Goal: Information Seeking & Learning: Compare options

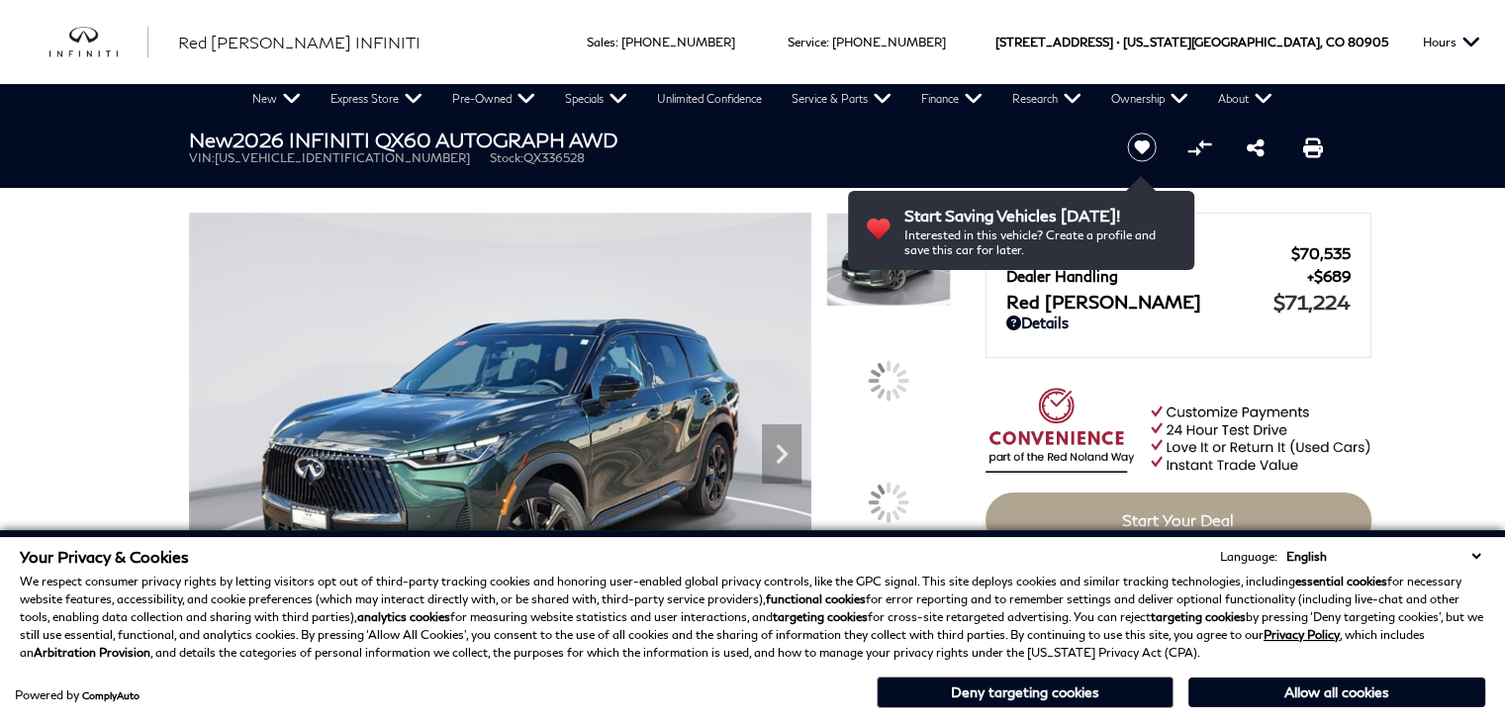
click at [528, 130] on h1 "New 2026 INFINITI QX60 AUTOGRAPH AWD" at bounding box center [641, 140] width 905 height 22
click at [483, 320] on img at bounding box center [500, 446] width 622 height 467
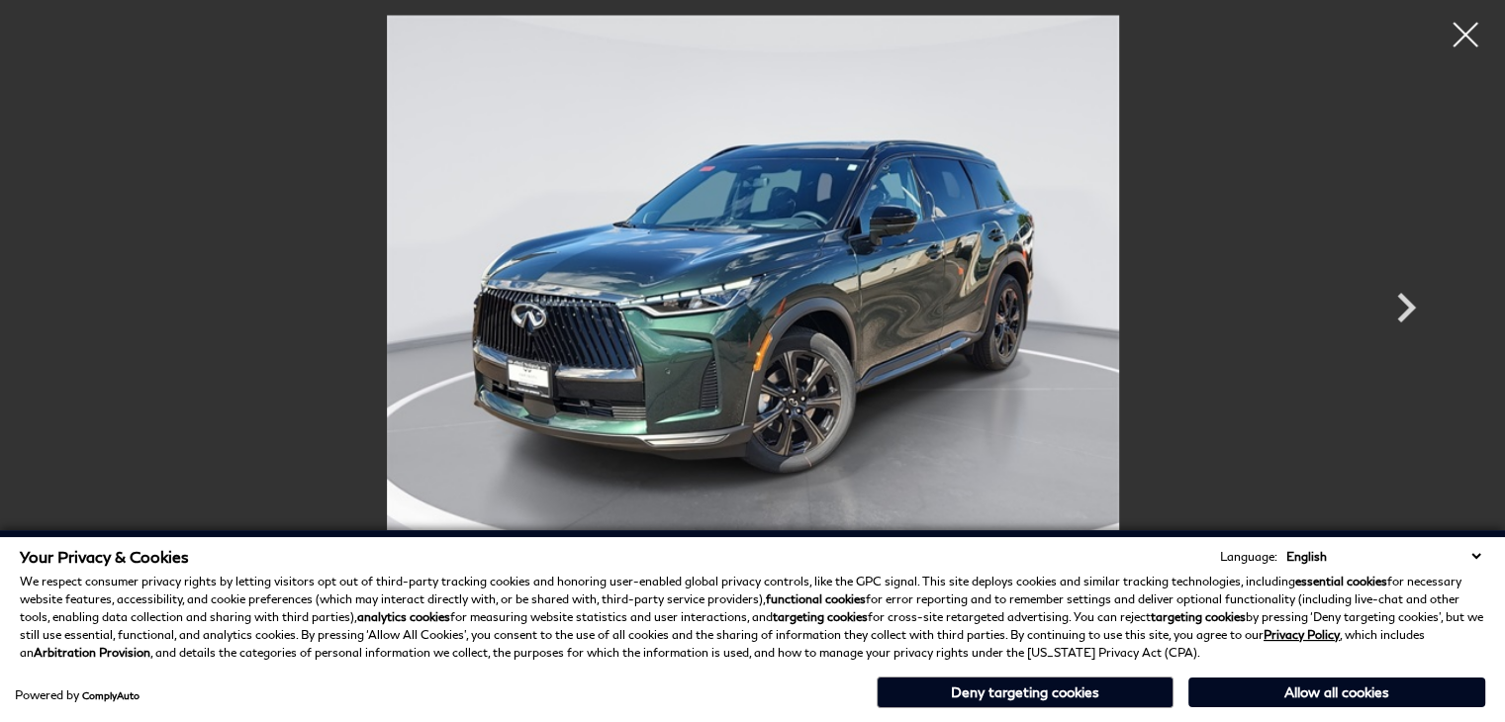
click at [463, 486] on div at bounding box center [570, 446] width 762 height 467
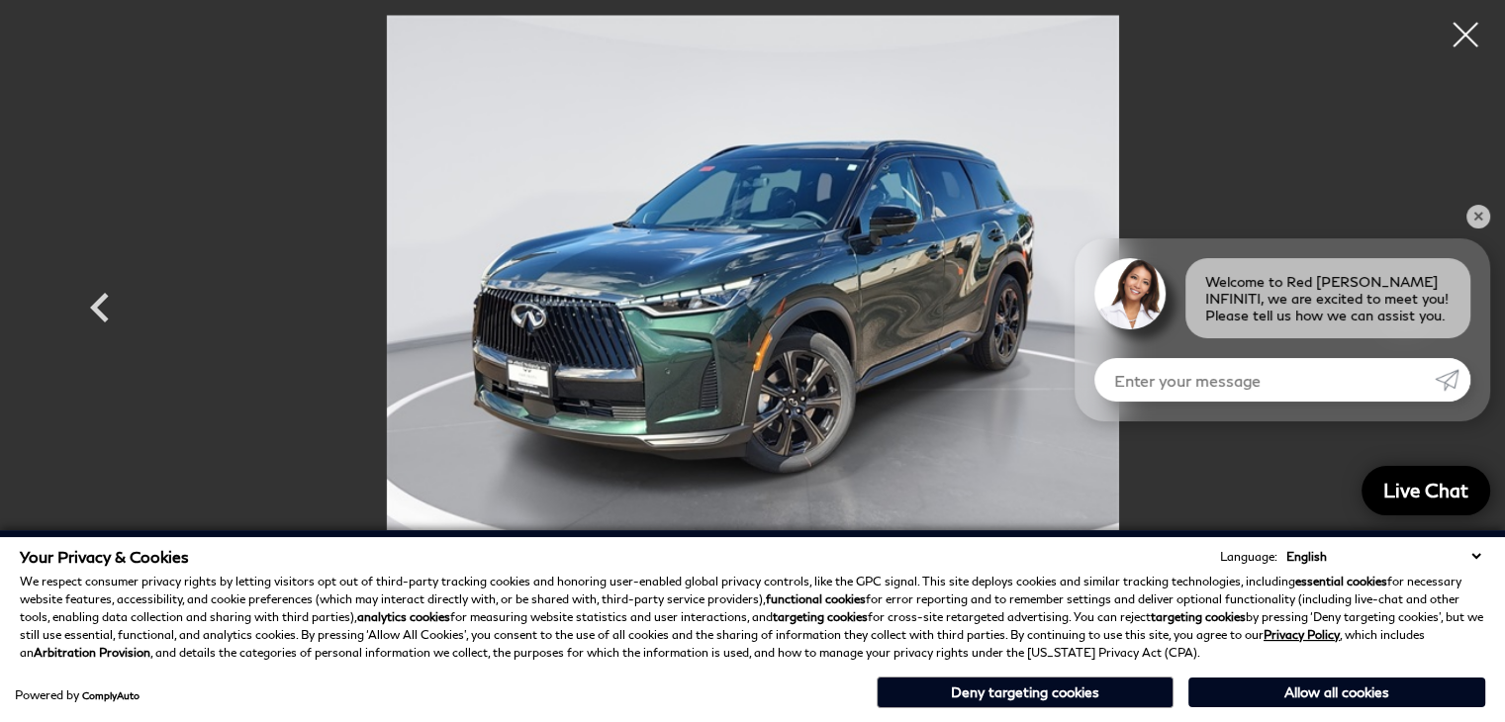
click at [731, 143] on img at bounding box center [751, 289] width 1187 height 549
click at [706, 403] on img at bounding box center [752, 289] width 1187 height 549
click at [726, 566] on div "Your Privacy & Cookies Language: English Spanish / Español English / United Kin…" at bounding box center [752, 604] width 1465 height 115
click at [744, 698] on div "Powered by ComplyAuto Allow all cookies Deny targeting cookies" at bounding box center [752, 690] width 1465 height 37
click at [696, 223] on img at bounding box center [752, 289] width 1187 height 549
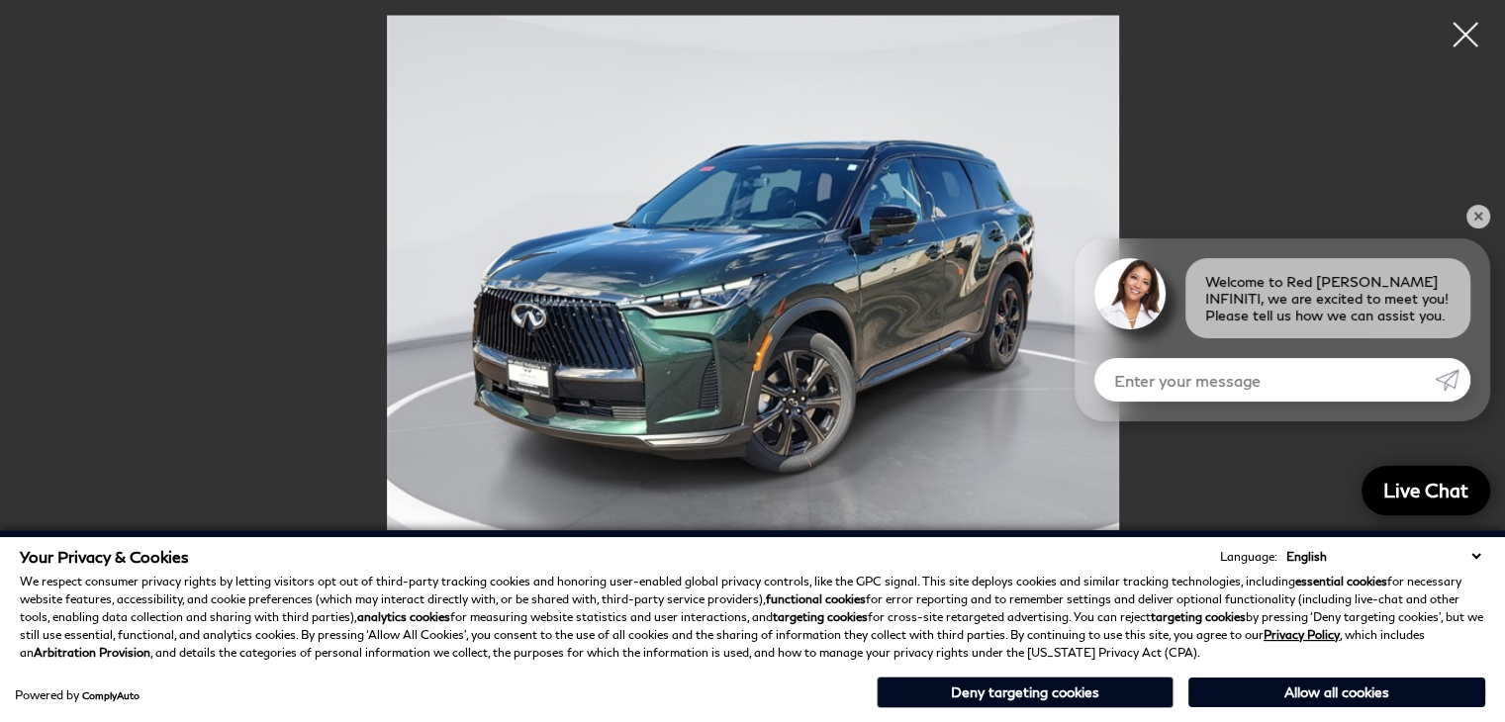
click at [738, 409] on img at bounding box center [752, 289] width 1187 height 549
click at [659, 664] on div "Your Privacy & Cookies Language: English Spanish / Español English / United Kin…" at bounding box center [752, 629] width 1473 height 173
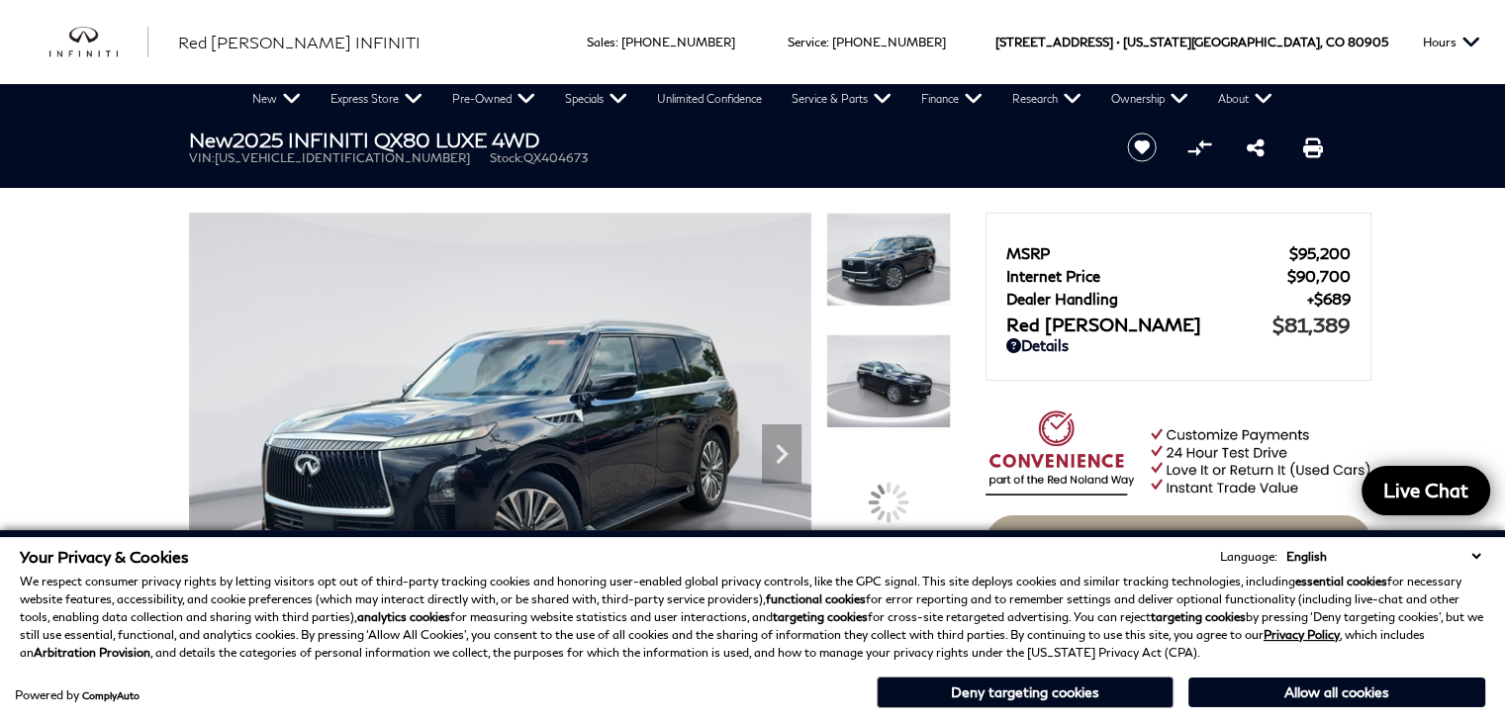
click at [691, 163] on ul "VIN: JN8AZ3BB2S9404673 Stock: QX404673" at bounding box center [641, 157] width 905 height 15
click at [693, 435] on img at bounding box center [500, 446] width 622 height 467
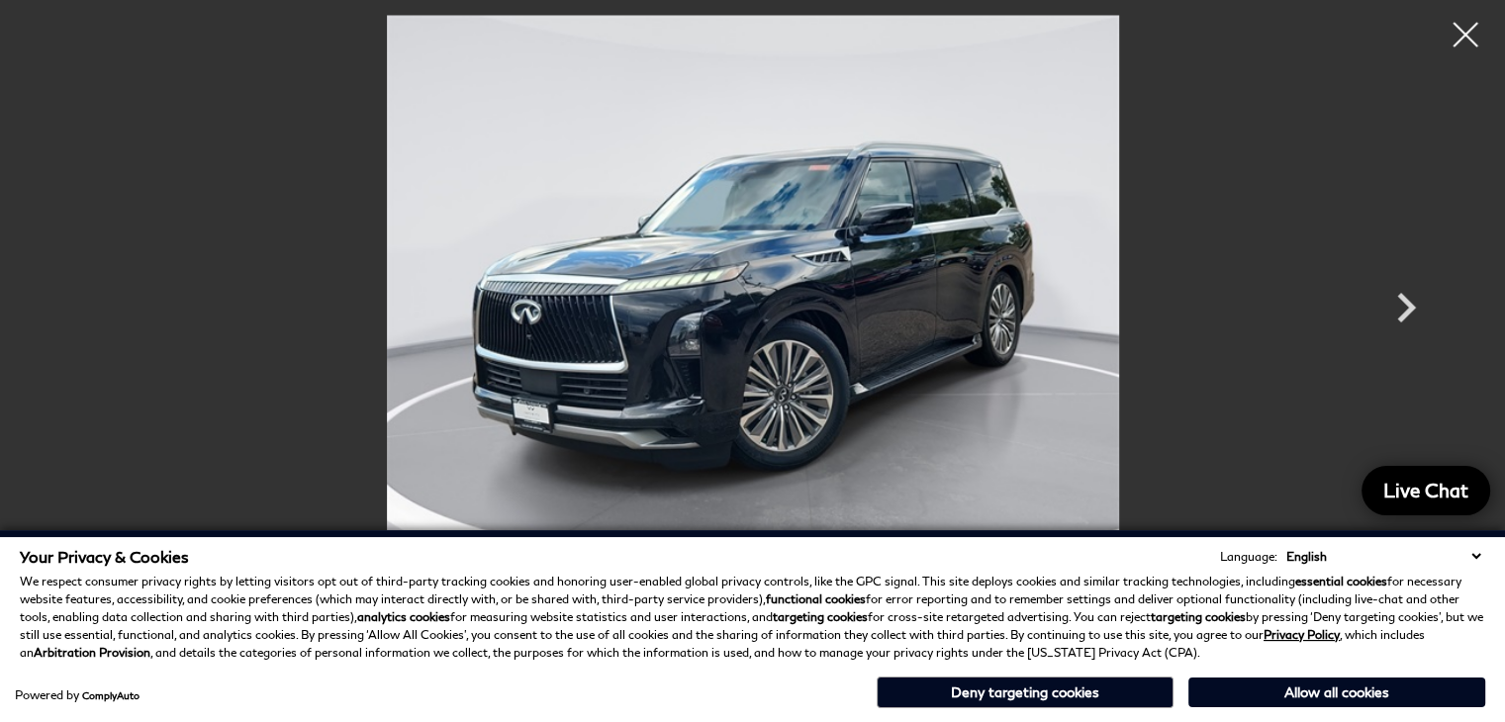
click at [727, 646] on p "We respect consumer privacy rights by letting visitors opt out of third-party t…" at bounding box center [752, 617] width 1465 height 89
click at [110, 313] on div at bounding box center [752, 289] width 1385 height 549
click at [315, 395] on img at bounding box center [752, 289] width 1187 height 549
click at [449, 661] on p "We respect consumer privacy rights by letting visitors opt out of third-party t…" at bounding box center [752, 617] width 1465 height 89
click at [1028, 161] on img at bounding box center [752, 289] width 1187 height 549
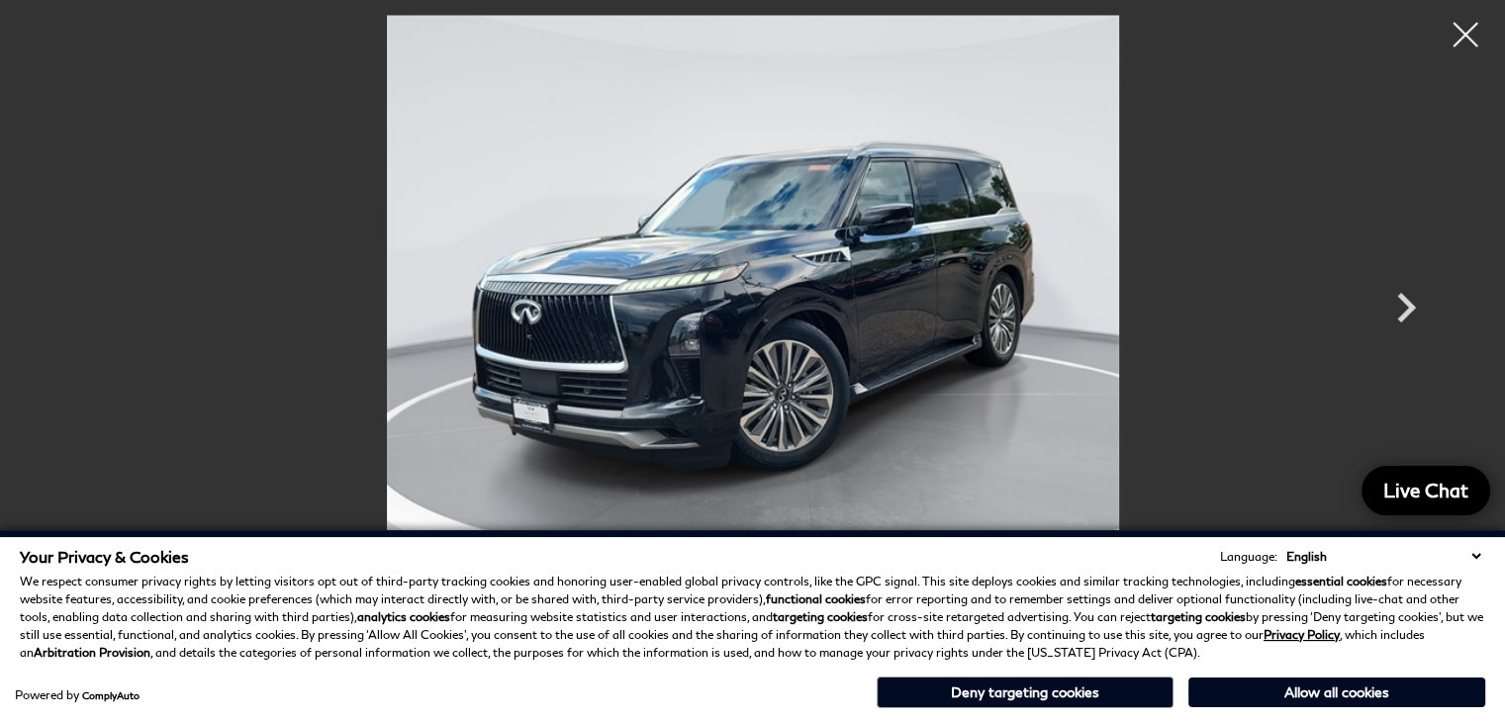
click at [1017, 401] on img at bounding box center [752, 289] width 1187 height 549
click at [1059, 699] on button "Deny targeting cookies" at bounding box center [1025, 693] width 297 height 32
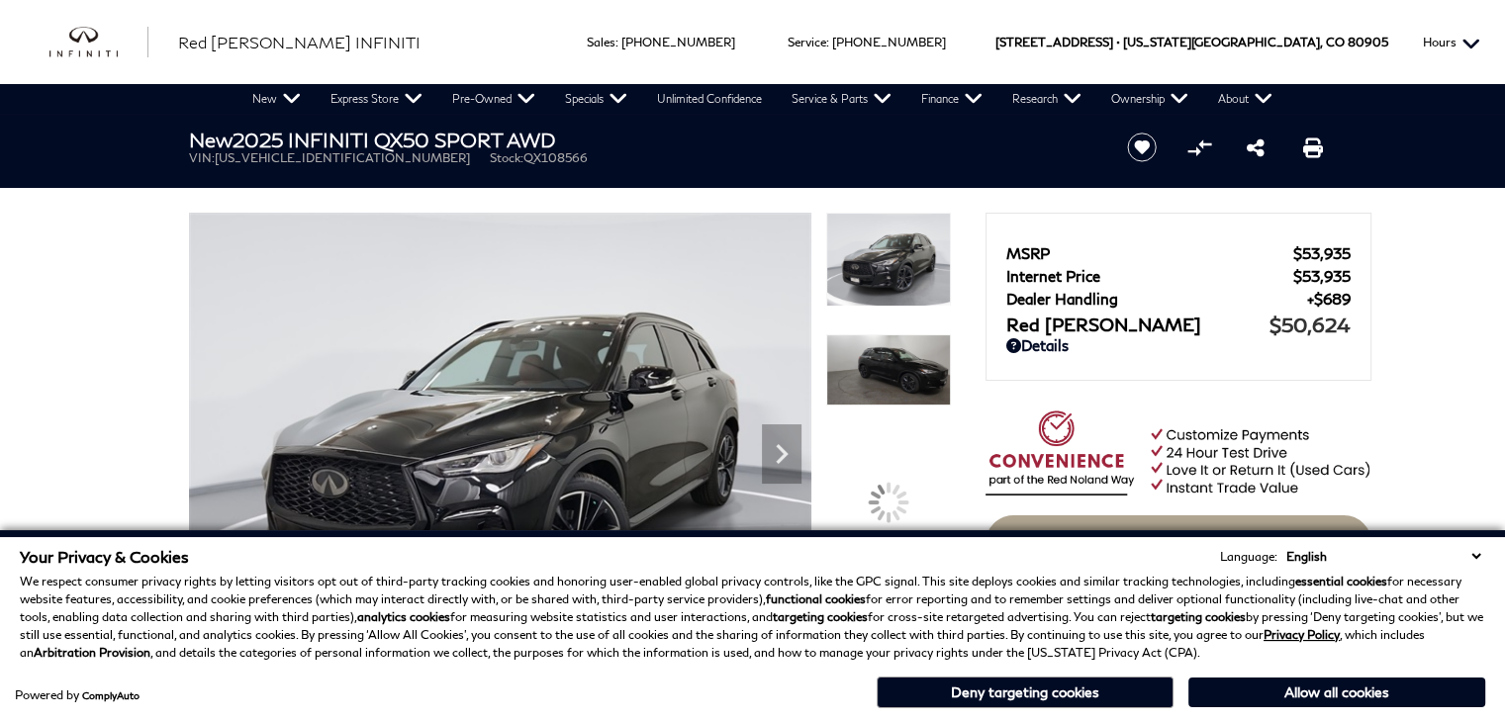
click at [1476, 25] on button "Hours" at bounding box center [1451, 42] width 77 height 84
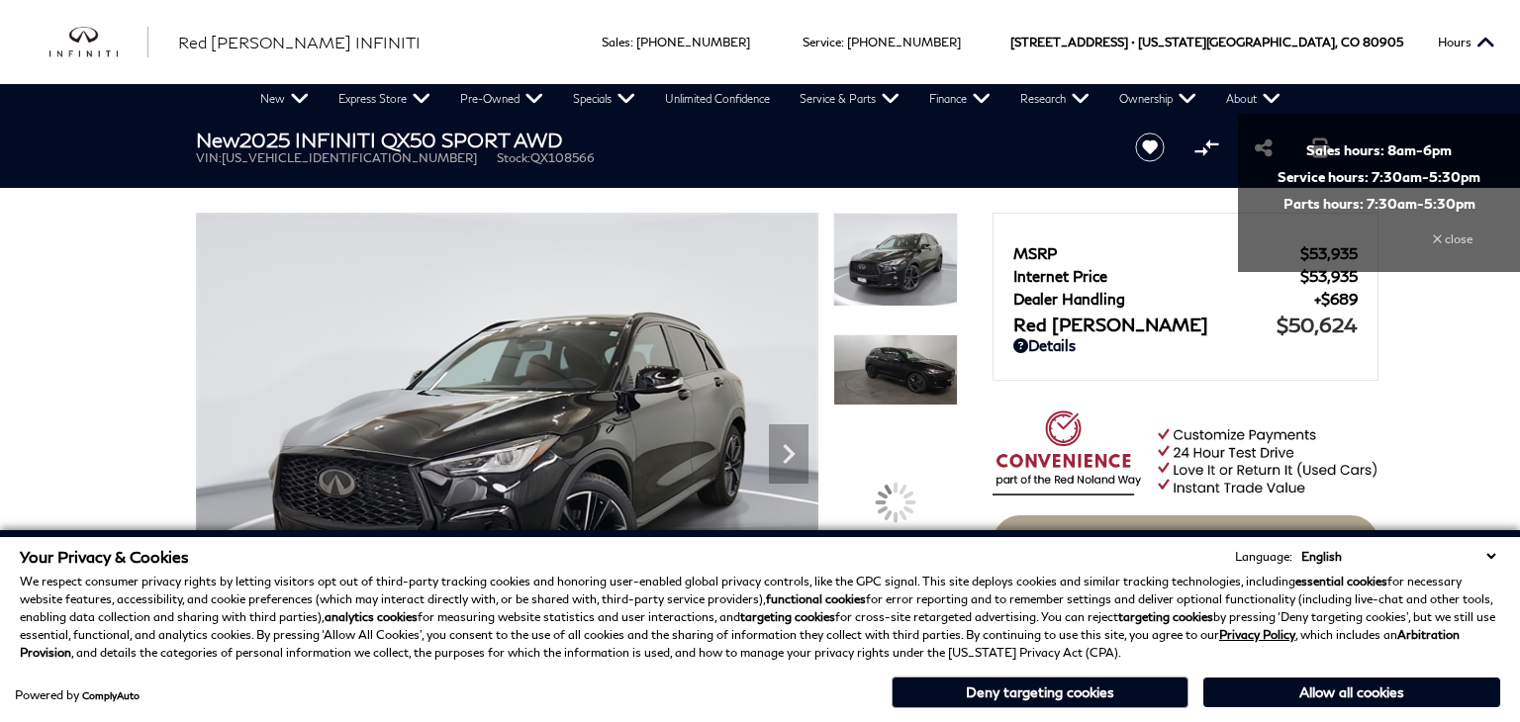
click at [536, 173] on div "New 2025 INFINITI QX50 SPORT AWD VIN: 3PCAJ5FB2SF108566 Stock: QX108566" at bounding box center [641, 147] width 950 height 66
click at [510, 439] on img at bounding box center [507, 446] width 622 height 467
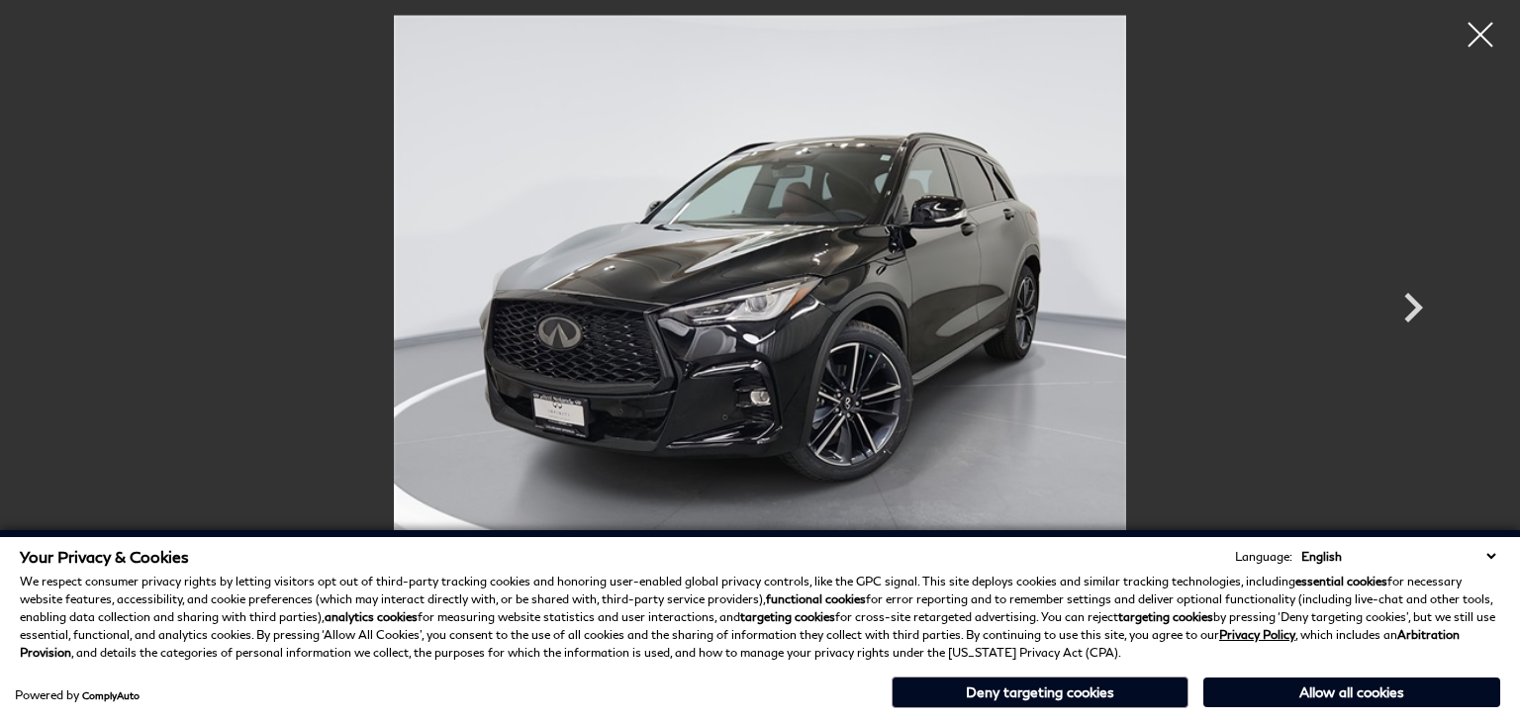
click at [517, 629] on p "We respect consumer privacy rights by letting visitors opt out of third-party t…" at bounding box center [760, 617] width 1480 height 89
click at [1458, 529] on div at bounding box center [760, 361] width 1520 height 722
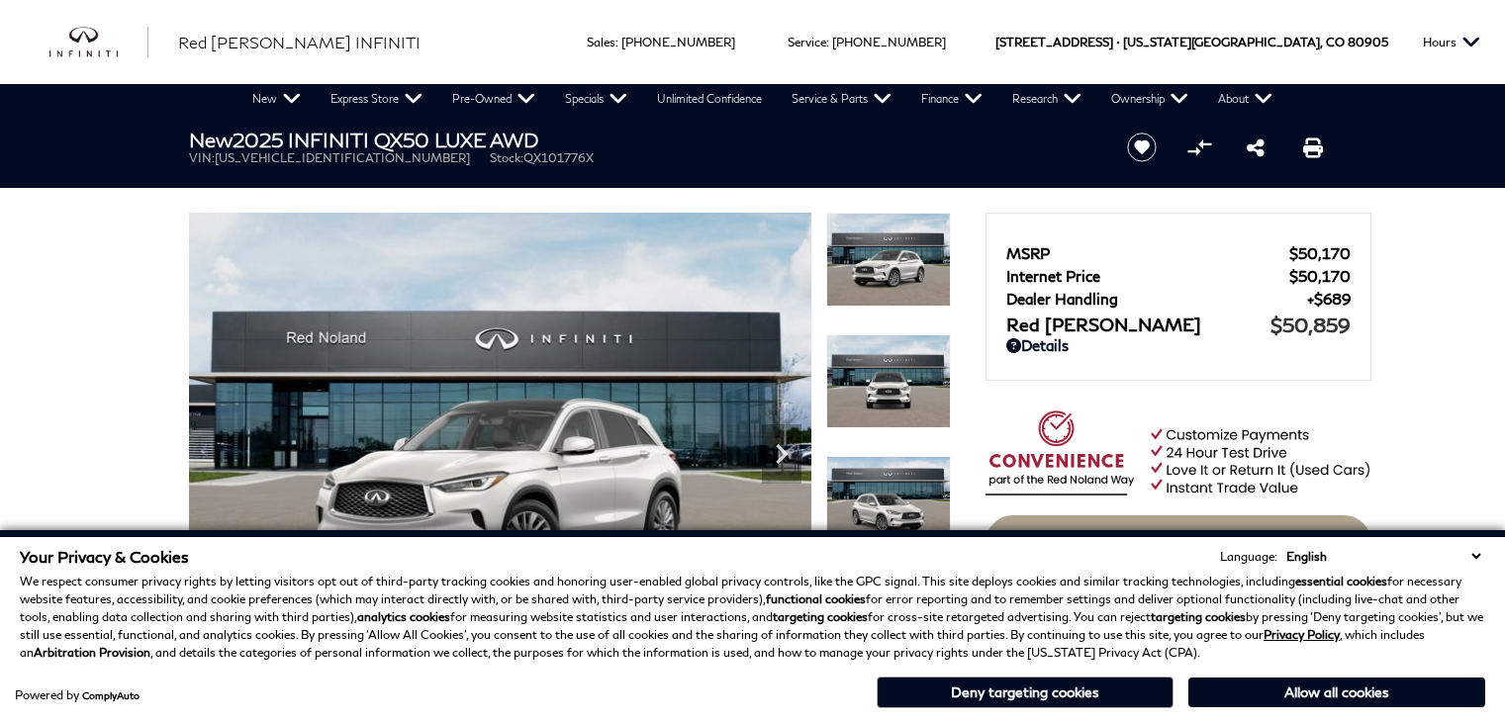
click at [655, 183] on header "New 2025 INFINITI QX50 LUXE AWD VIN: [US_VEHICLE_IDENTIFICATION_NUMBER] Stock: …" at bounding box center [752, 151] width 1505 height 74
click at [641, 436] on img at bounding box center [500, 446] width 622 height 467
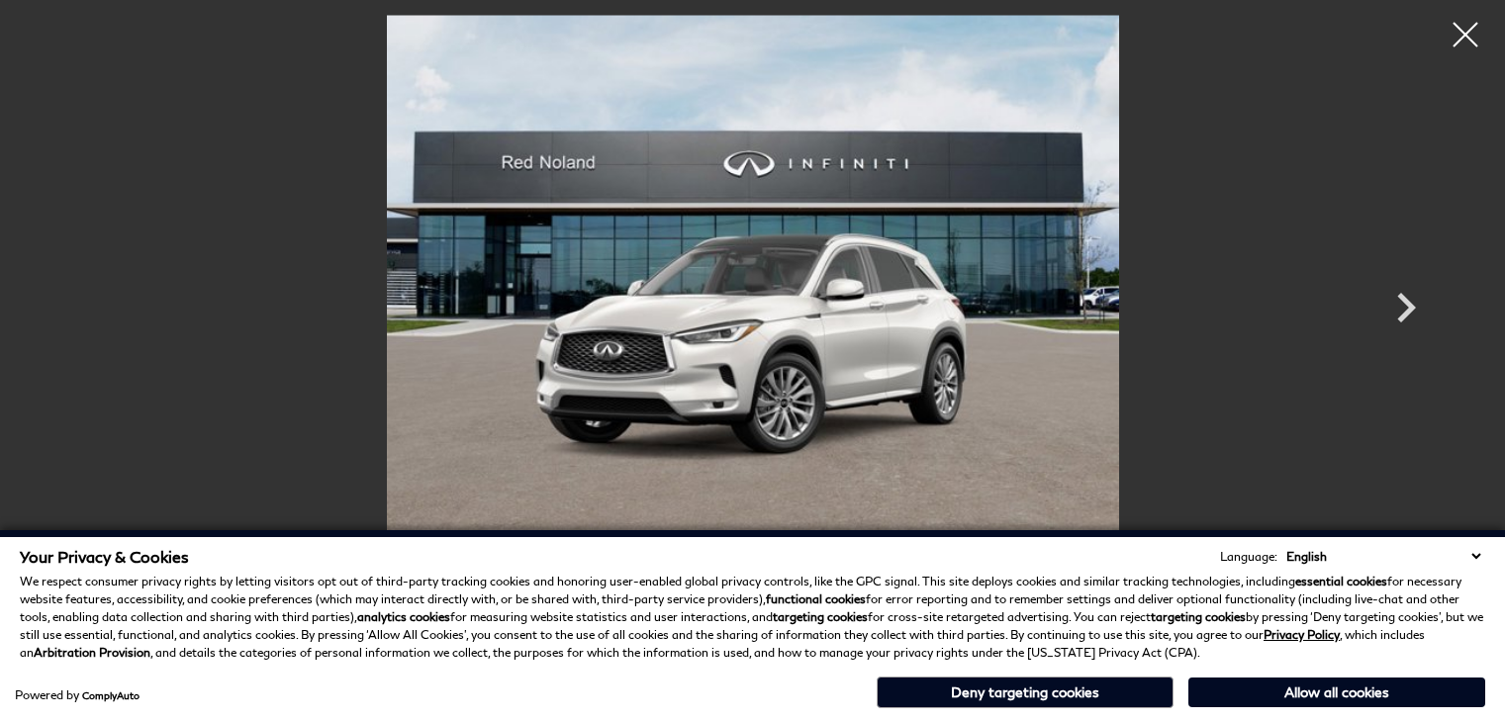
click at [631, 672] on div "Powered by ComplyAuto Allow all cookies Deny targeting cookies" at bounding box center [752, 690] width 1465 height 37
click at [1023, 240] on img at bounding box center [752, 289] width 1187 height 549
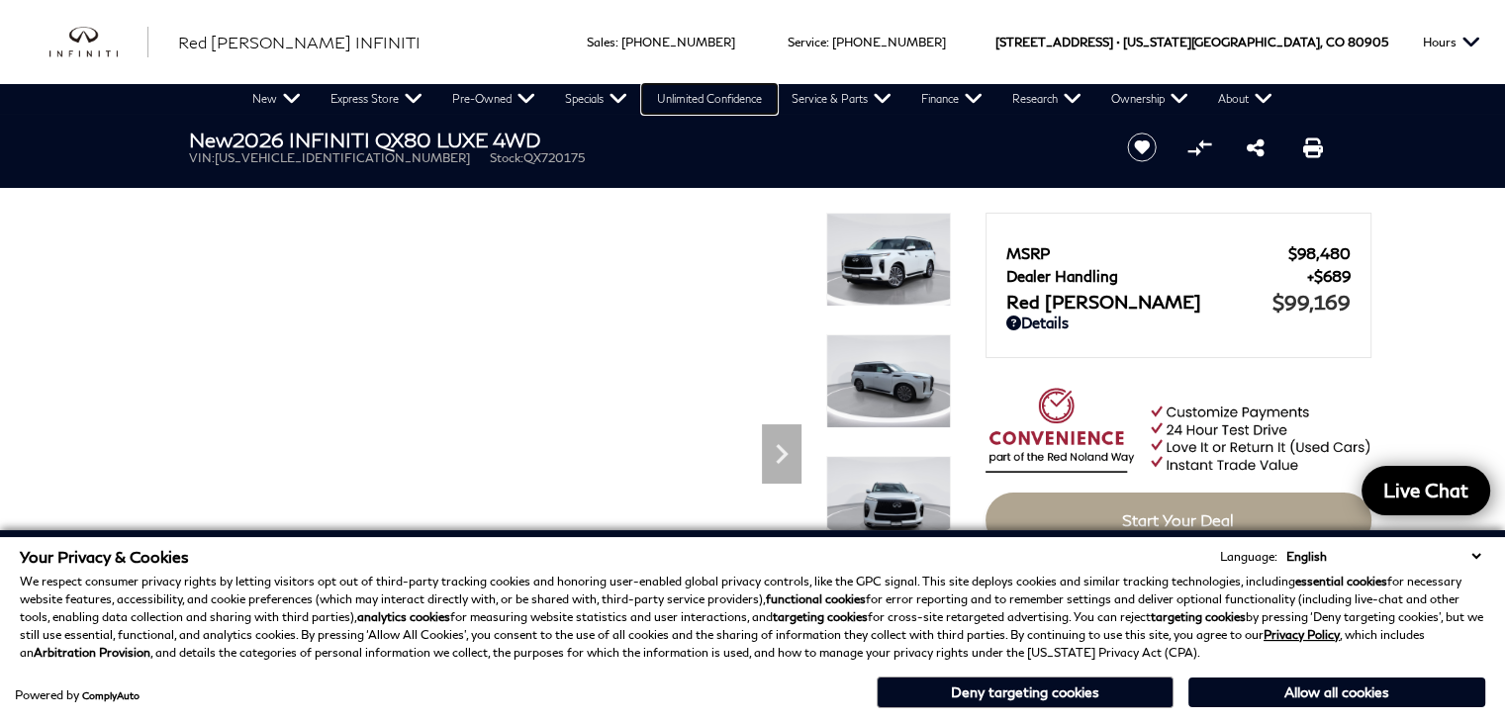
click at [655, 112] on link "Unlimited Confidence" at bounding box center [709, 99] width 135 height 30
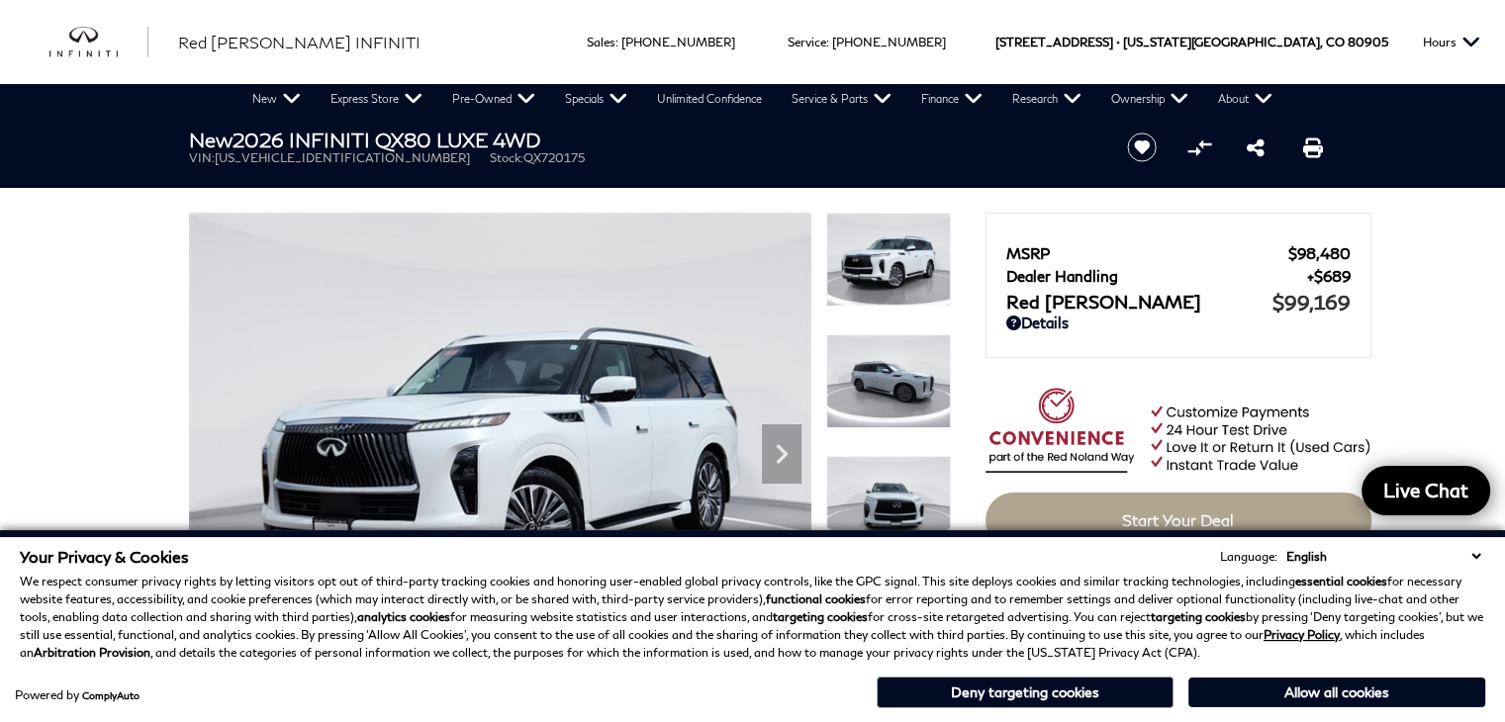
click at [1003, 131] on h1 "New 2026 INFINITI QX80 LUXE 4WD" at bounding box center [641, 140] width 905 height 22
click at [993, 335] on div "MSRP $98,480 Dealer Handling $689 Red [PERSON_NAME] $99,169 Disclaimer: Dealer …" at bounding box center [1178, 285] width 386 height 145
click at [1021, 628] on p "We respect consumer privacy rights by letting visitors opt out of third-party t…" at bounding box center [752, 617] width 1465 height 89
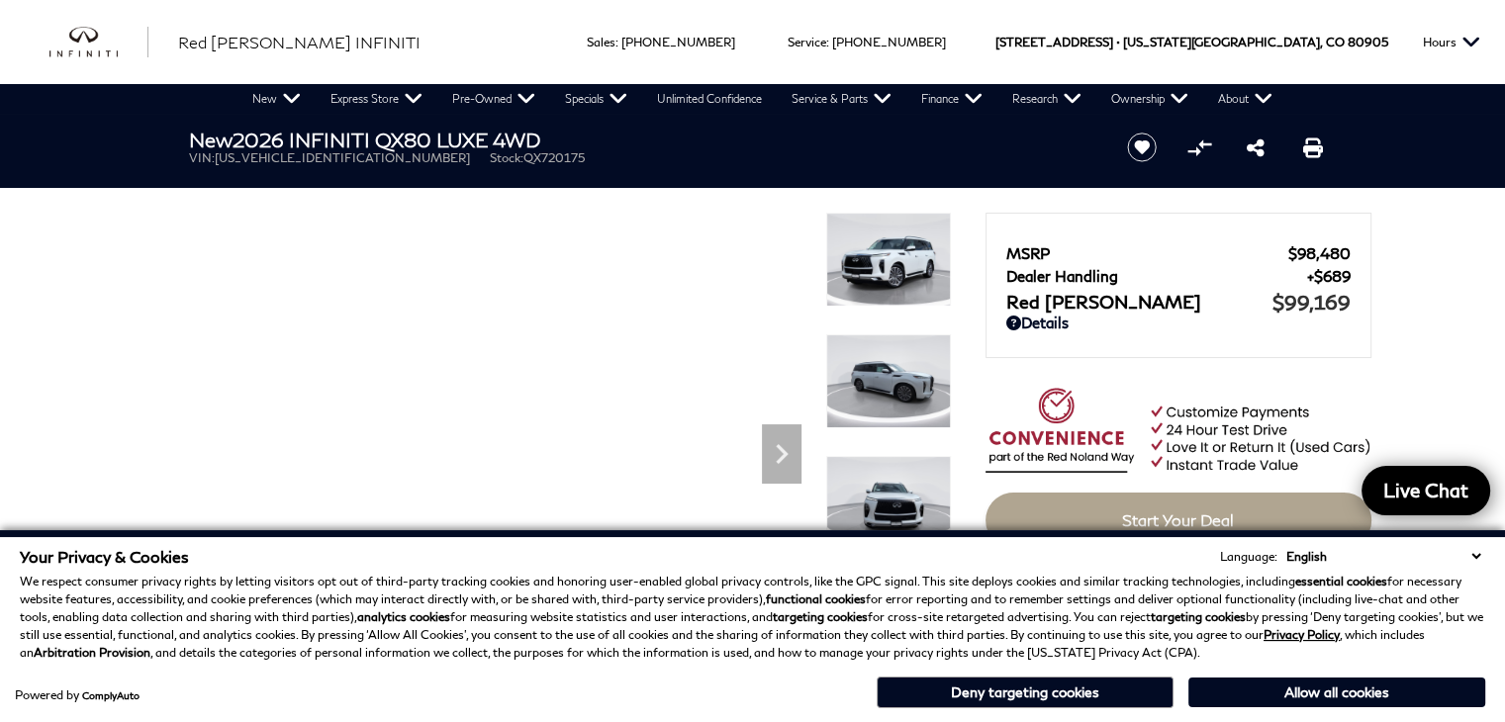
click at [1452, 533] on div "Your Privacy & Cookies Language: English Spanish / Español English / [GEOGRAPHI…" at bounding box center [752, 626] width 1505 height 192
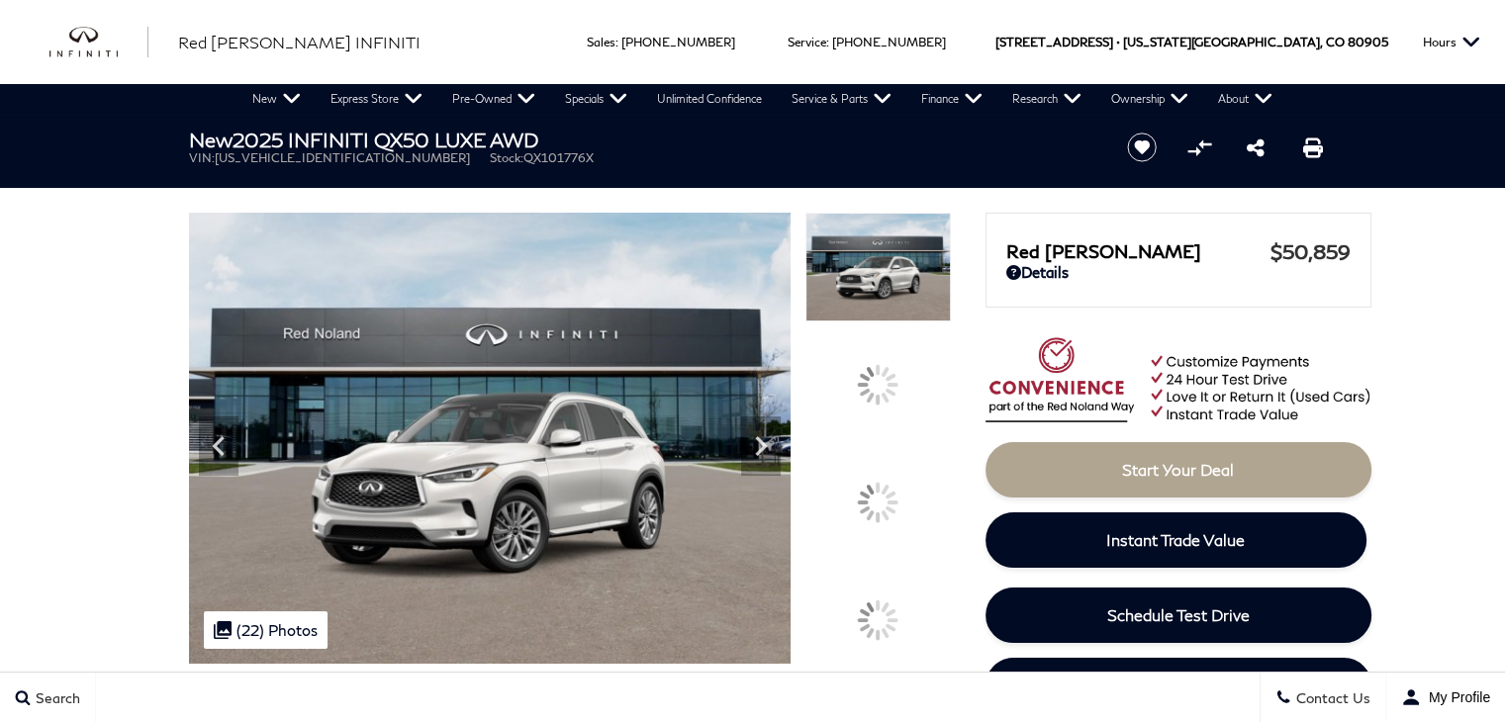
click at [671, 194] on section "New 2025 INFINITI QX50 LUXE AWD VIN: [US_VEHICLE_IDENTIFICATION_NUMBER] Stock: …" at bounding box center [752, 389] width 1187 height 550
click at [649, 407] on img at bounding box center [490, 438] width 603 height 451
click at [647, 602] on img at bounding box center [490, 438] width 603 height 451
click at [608, 703] on div "Search Contact Us My Profile" at bounding box center [752, 697] width 1505 height 50
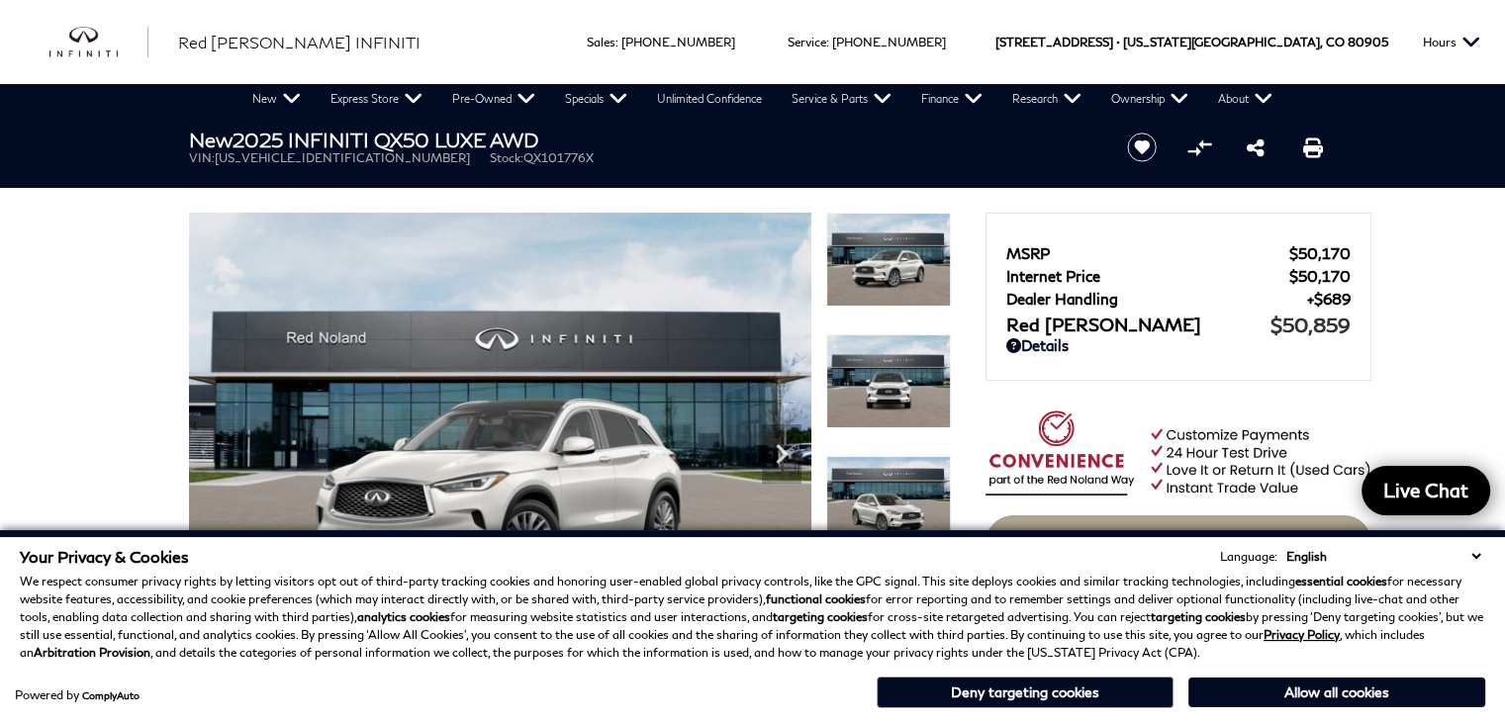
click at [419, 202] on section "New 2025 INFINITI QX50 LUXE AWD VIN: 3PCAJ5BB3SF101776 Stock: QX101776X Start S…" at bounding box center [752, 397] width 1187 height 566
click at [722, 175] on div "New 2025 INFINITI QX50 LUXE AWD VIN: 3PCAJ5BB3SF101776 Stock: QX101776X" at bounding box center [634, 147] width 950 height 66
click at [1126, 344] on link "Details" at bounding box center [1178, 345] width 344 height 18
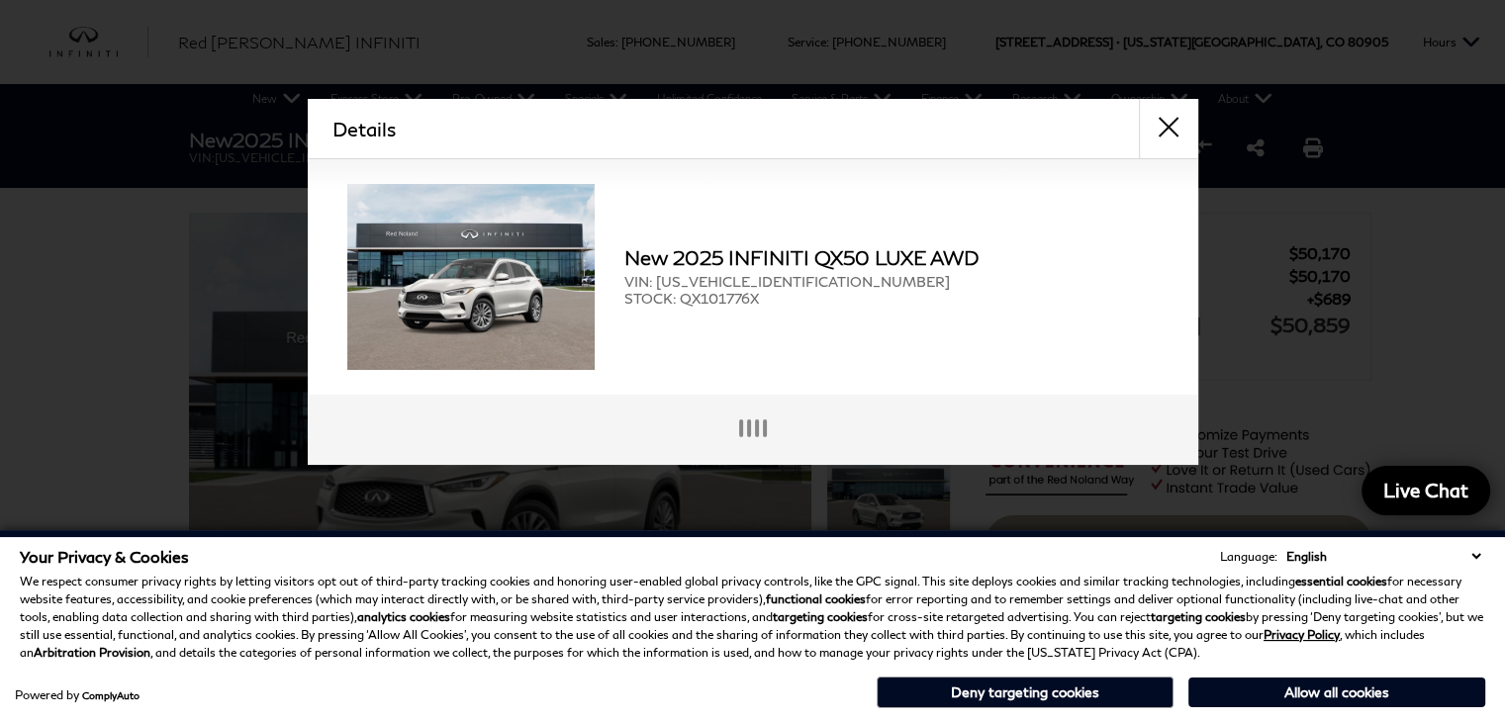
scroll to position [4, 0]
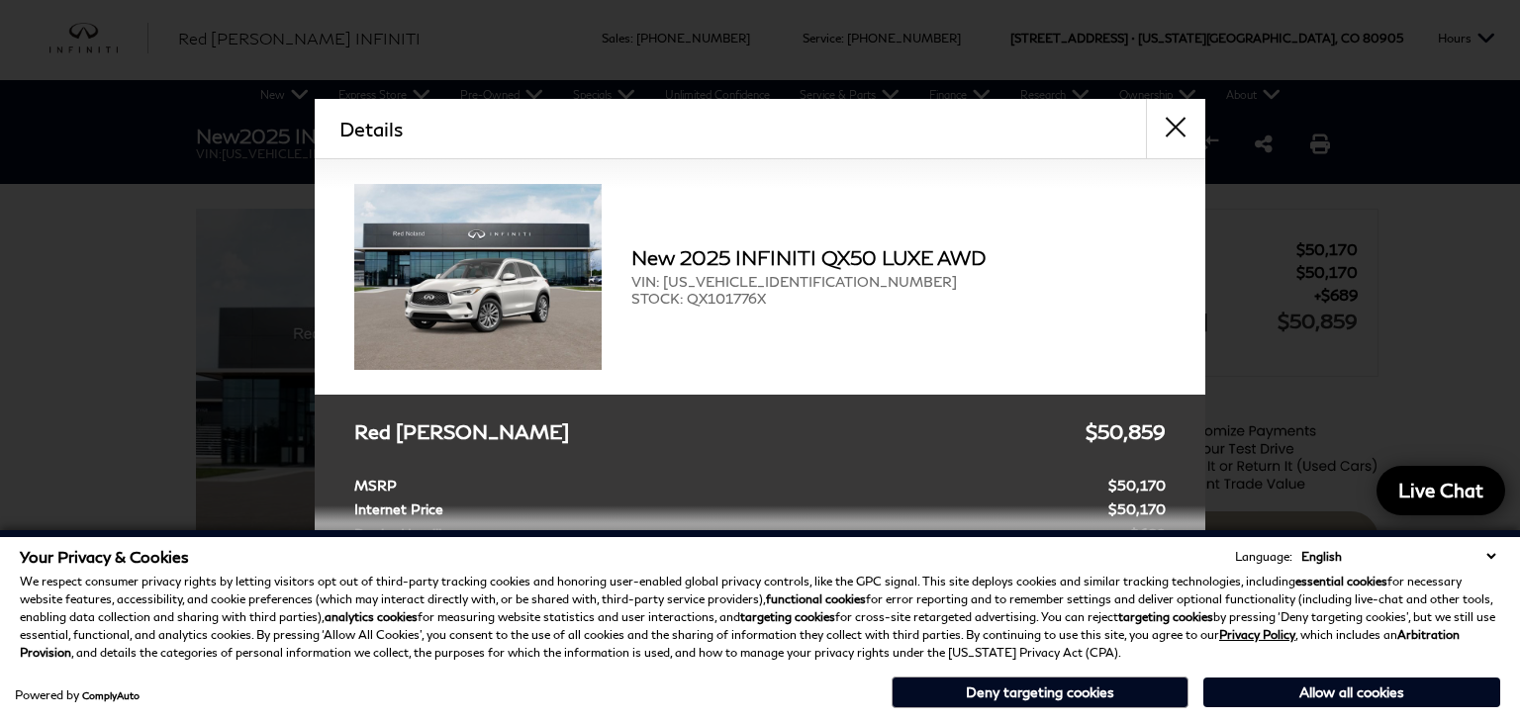
click at [1203, 656] on p "We respect consumer privacy rights by letting visitors opt out of third-party t…" at bounding box center [760, 617] width 1480 height 89
click at [289, 262] on div "Details Form Opened Details New 2025 INFINITI QX50 LUXE AWD VIN: 3PCAJ5BB3SF101…" at bounding box center [760, 317] width 1520 height 436
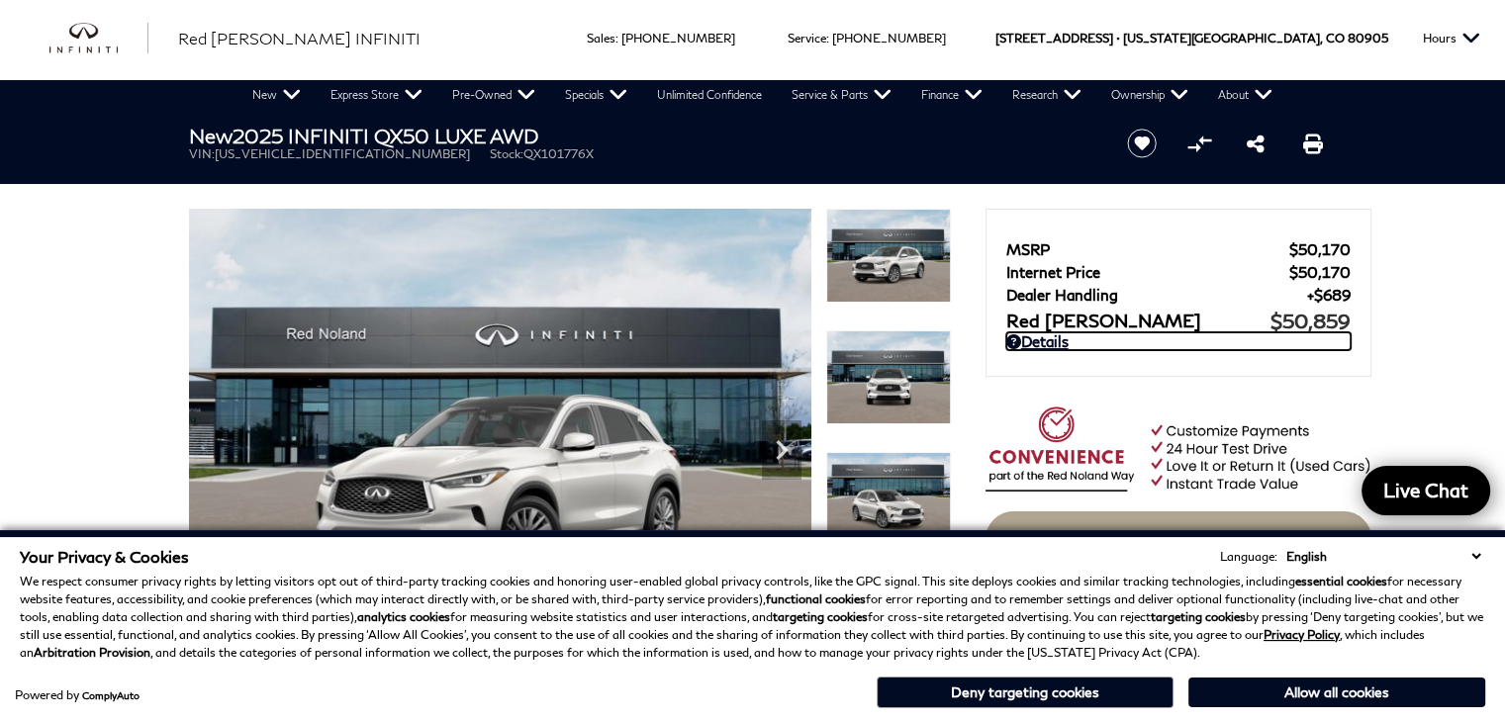
click at [350, 519] on img at bounding box center [500, 442] width 622 height 467
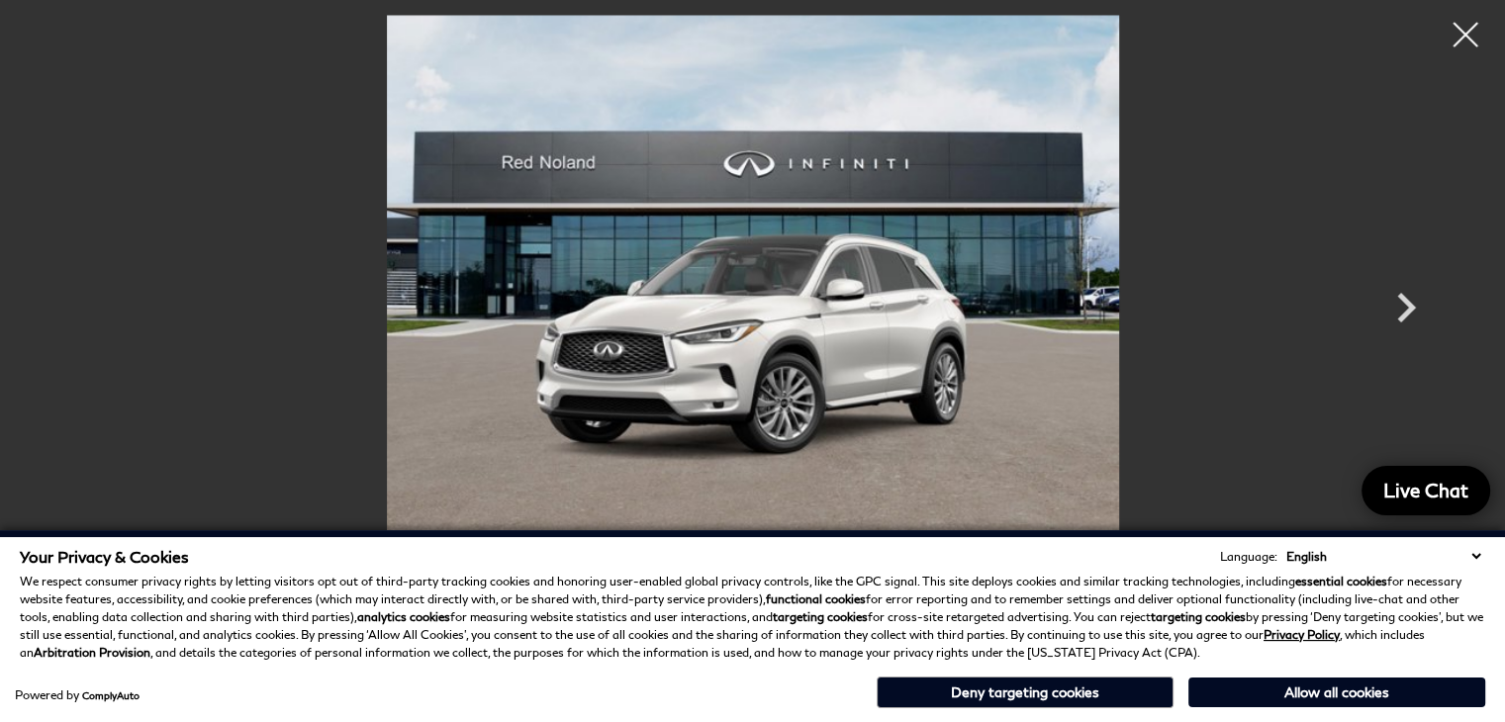
click at [332, 668] on div "Your Privacy & Cookies Language: English Spanish / Español English / United Kin…" at bounding box center [752, 629] width 1473 height 173
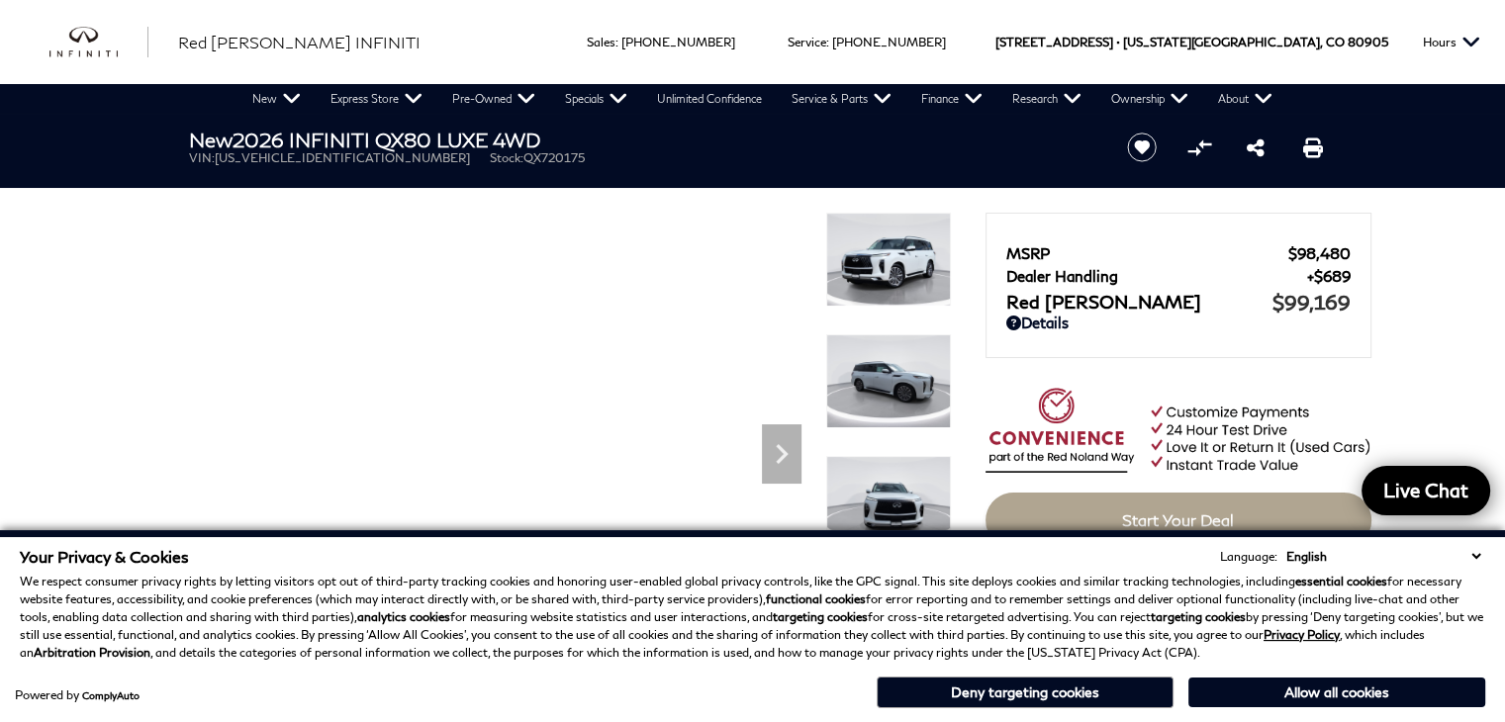
click at [522, 177] on div "New 2026 INFINITI QX80 LUXE 4WD VIN: JN8AZ3BE5T9720175 Stock: QX720175" at bounding box center [634, 147] width 950 height 66
click at [533, 642] on p "We respect consumer privacy rights by letting visitors opt out of third-party t…" at bounding box center [752, 617] width 1465 height 89
click at [513, 183] on header "New 2026 INFINITI QX80 LUXE 4WD VIN: JN8AZ3BE5T9720175 Stock: QX720175 Start Sa…" at bounding box center [752, 151] width 1505 height 74
click at [479, 672] on div "Powered by ComplyAuto Allow all cookies Deny targeting cookies" at bounding box center [752, 690] width 1465 height 37
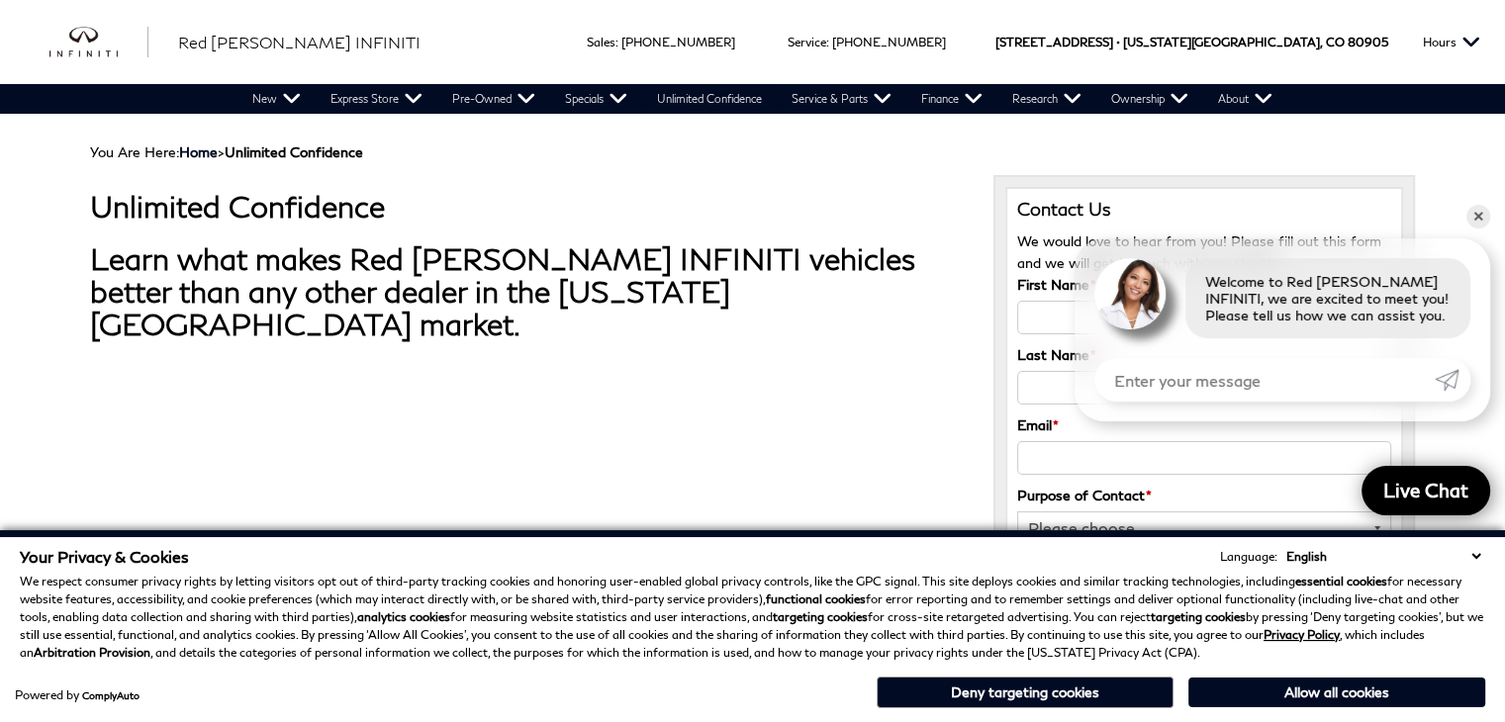
click at [1458, 530] on div "Your Privacy & Cookies Language: English Spanish / Español English / United Kin…" at bounding box center [752, 626] width 1505 height 192
